Goal: Transaction & Acquisition: Purchase product/service

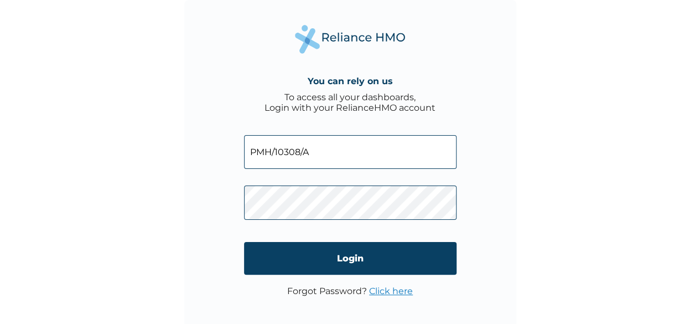
click at [341, 153] on input "PMH/10308/A" at bounding box center [350, 152] width 212 height 34
type input "P"
type input "[EMAIL_ADDRESS][DOMAIN_NAME]"
click input "Login" at bounding box center [350, 258] width 212 height 33
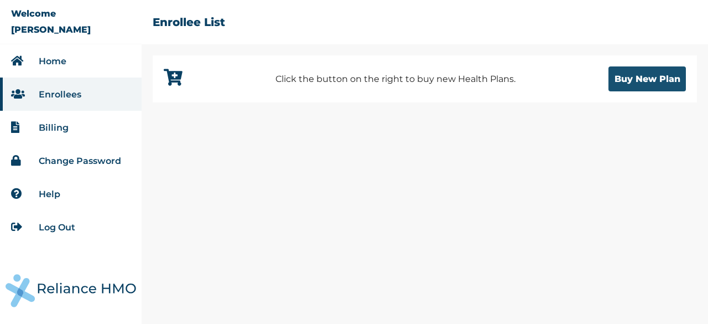
click at [642, 75] on button "Buy New Plan" at bounding box center [646, 78] width 77 height 25
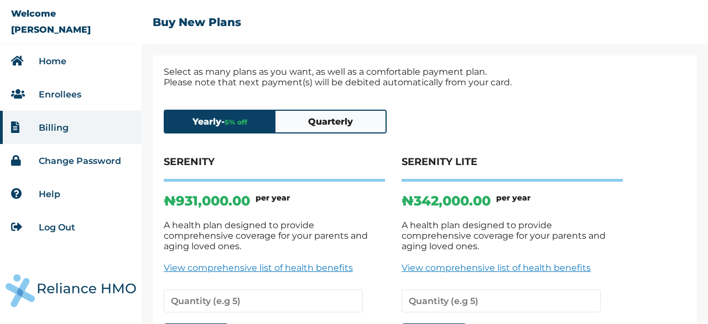
click at [358, 119] on button "Quarterly" at bounding box center [330, 122] width 111 height 22
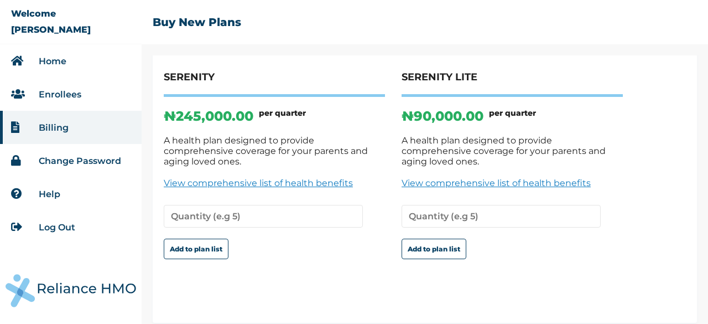
scroll to position [83, 0]
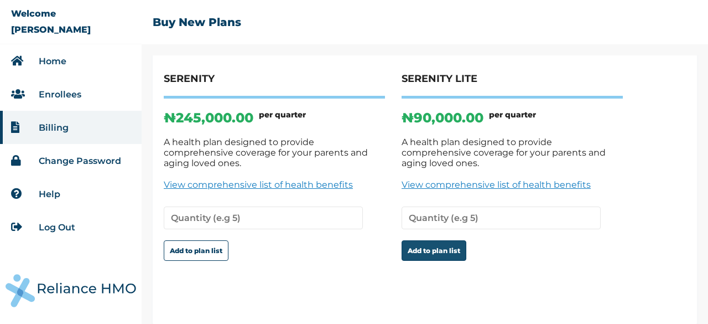
click at [431, 244] on button "Add to plan list" at bounding box center [434, 250] width 65 height 20
type input "1"
click at [439, 245] on button "Add to plan list" at bounding box center [434, 250] width 65 height 20
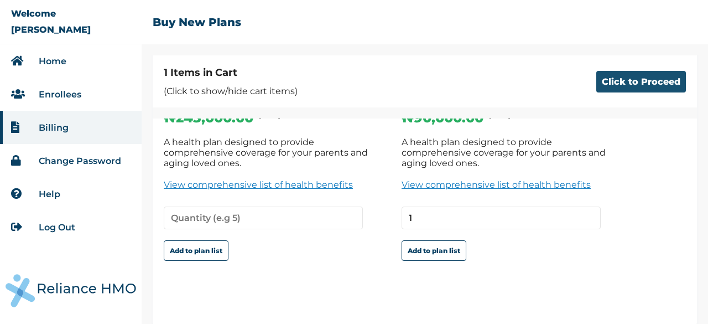
click at [618, 82] on button "Click to Proceed" at bounding box center [641, 82] width 90 height 22
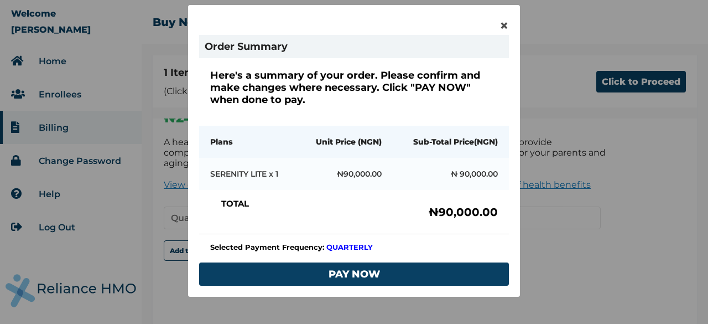
scroll to position [75, 0]
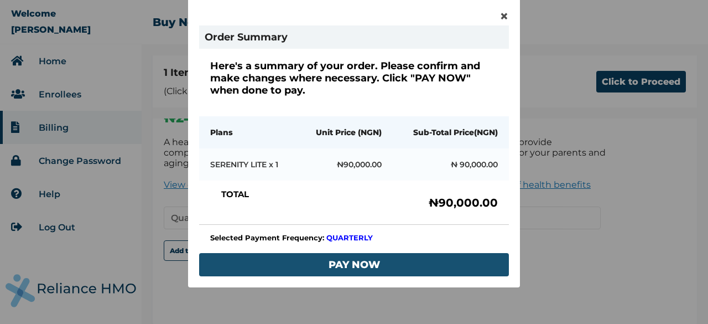
click at [359, 261] on button "PAY NOW" at bounding box center [354, 264] width 310 height 23
